Goal: Information Seeking & Learning: Check status

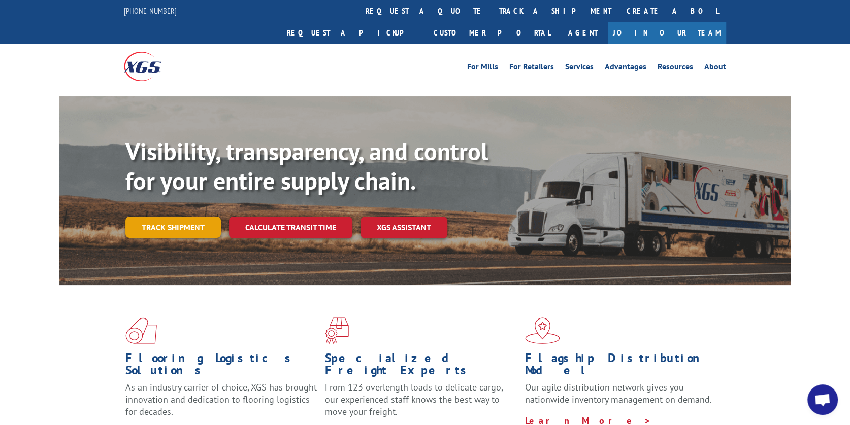
click at [178, 217] on link "Track shipment" at bounding box center [172, 227] width 95 height 21
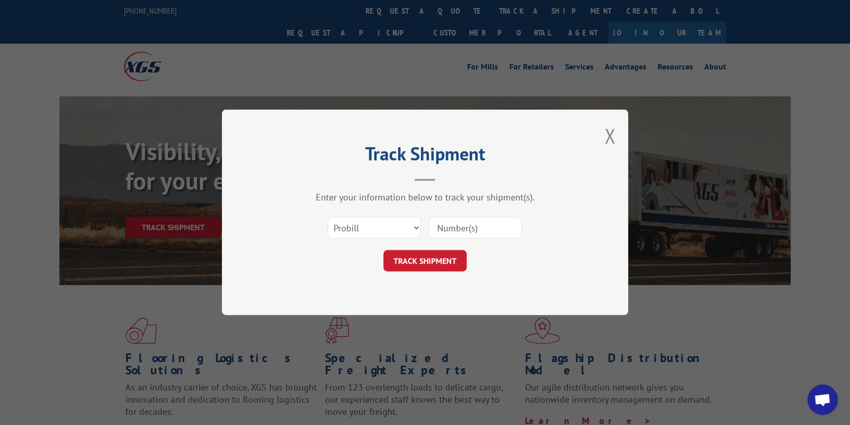
click at [465, 229] on input at bounding box center [474, 228] width 93 height 21
type input "17354970"
click at [420, 269] on button "TRACK SHIPMENT" at bounding box center [424, 261] width 83 height 21
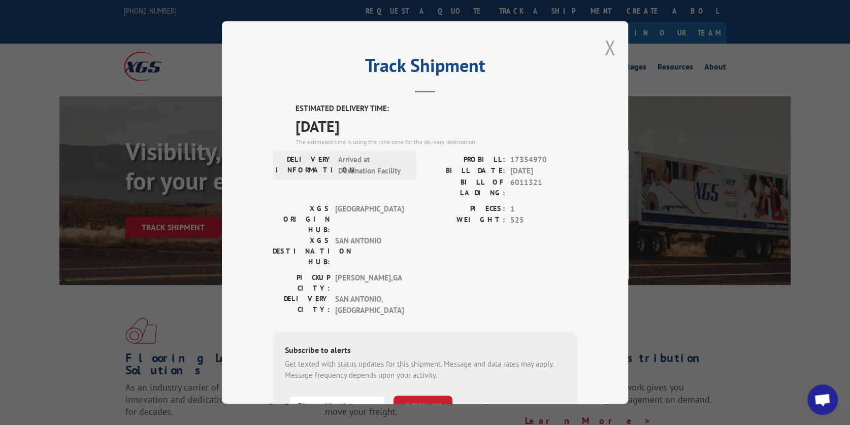
click at [605, 50] on button "Close modal" at bounding box center [609, 47] width 11 height 27
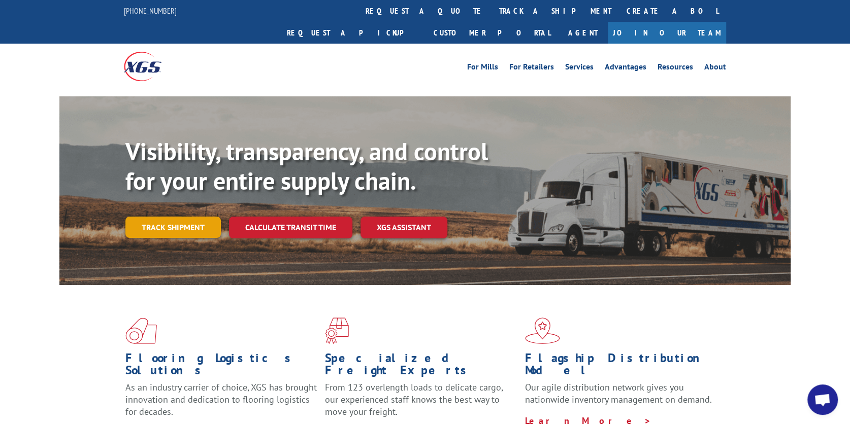
click at [164, 217] on link "Track shipment" at bounding box center [172, 227] width 95 height 21
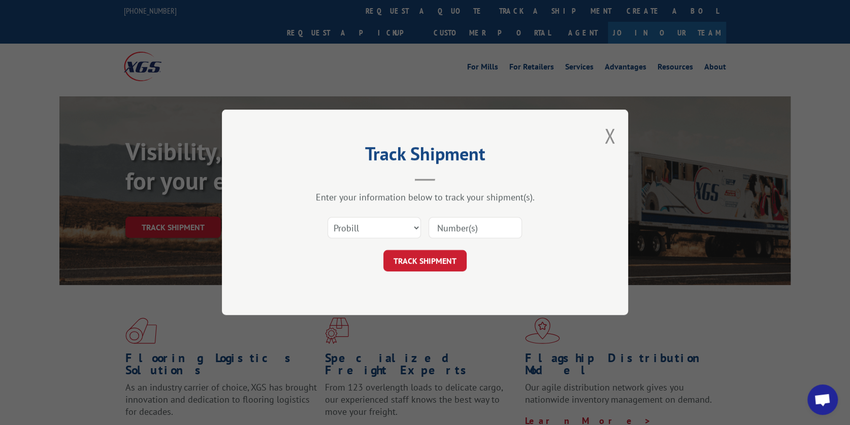
click at [449, 230] on input at bounding box center [474, 228] width 93 height 21
type input "17470067"
click at [430, 257] on button "TRACK SHIPMENT" at bounding box center [424, 261] width 83 height 21
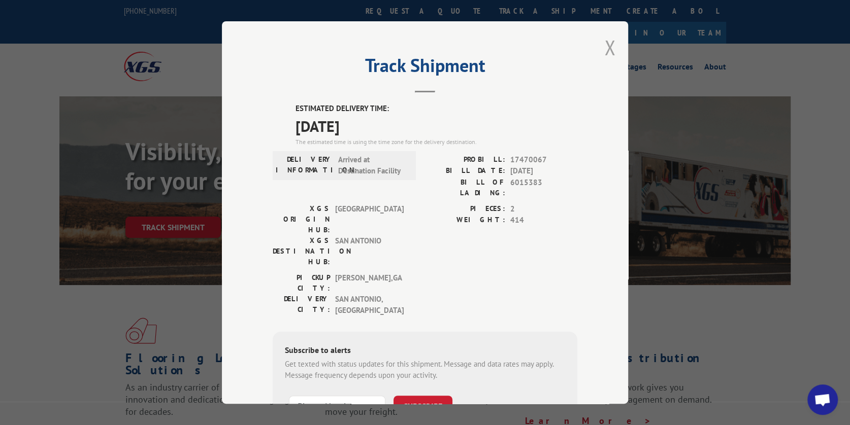
click at [610, 44] on button "Close modal" at bounding box center [609, 47] width 11 height 27
